Goal: Contribute content: Contribute content

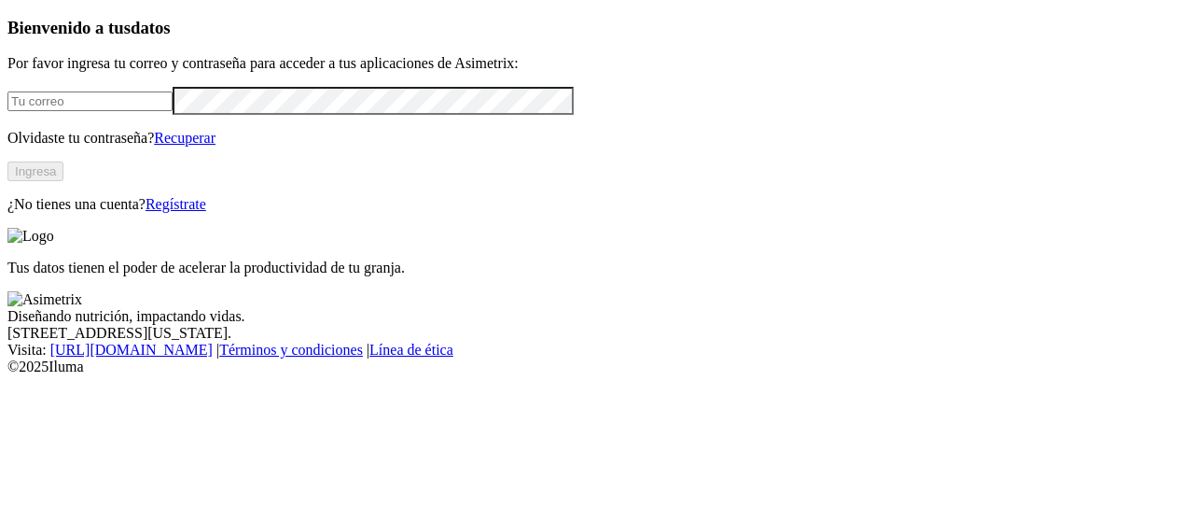
click at [155, 111] on input "email" at bounding box center [89, 101] width 165 height 20
click at [157, 111] on input "email" at bounding box center [89, 101] width 165 height 20
type input "A"
type input "[PERSON_NAME][EMAIL_ADDRESS][PERSON_NAME][DOMAIN_NAME]"
click input "submit" at bounding box center [0, 0] width 0 height 0
